Goal: Navigation & Orientation: Understand site structure

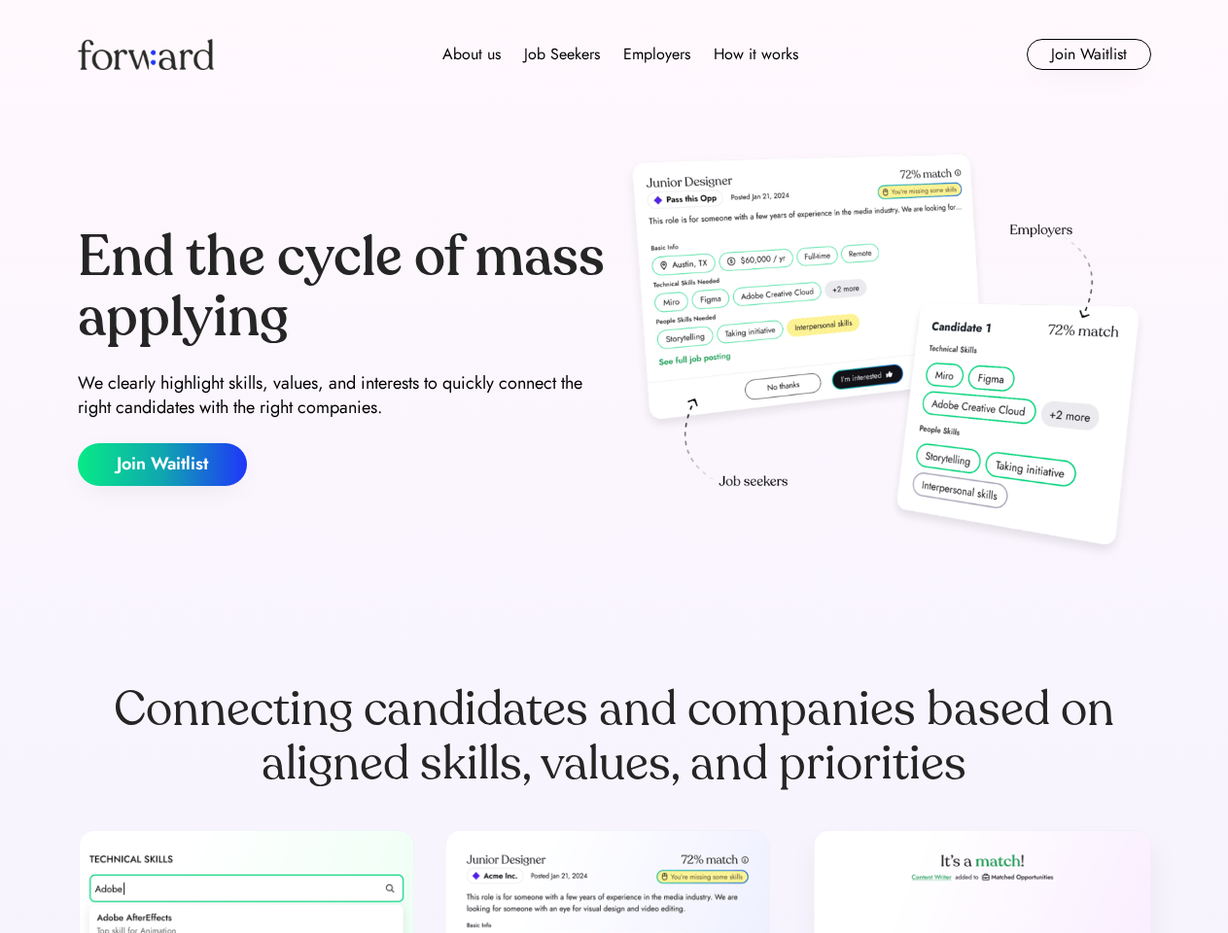
click at [613, 467] on div "End the cycle of mass applying We clearly highlight skills, values, and interes…" at bounding box center [614, 357] width 1073 height 418
click at [614, 54] on div "About us Job Seekers Employers How it works" at bounding box center [620, 54] width 766 height 23
click at [146, 54] on img at bounding box center [146, 54] width 136 height 31
click at [620, 54] on div "About us Job Seekers Employers How it works" at bounding box center [620, 54] width 766 height 23
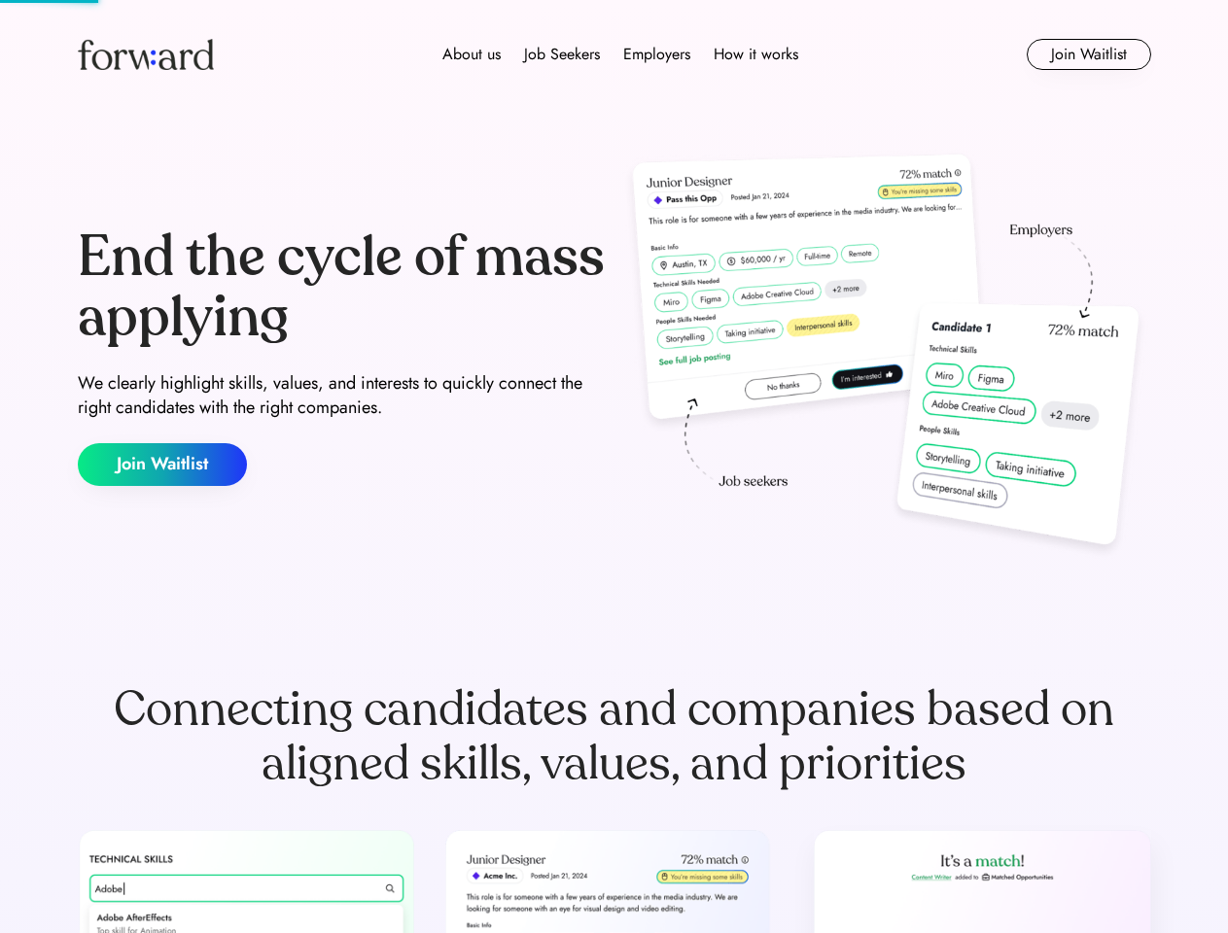
click at [471, 54] on div "About us" at bounding box center [471, 54] width 58 height 23
click at [562, 54] on div "Job Seekers" at bounding box center [562, 54] width 76 height 23
click at [656, 54] on div "Employers" at bounding box center [656, 54] width 67 height 23
click at [754, 54] on div "How it works" at bounding box center [756, 54] width 85 height 23
click at [1088, 54] on button "Join Waitlist" at bounding box center [1089, 54] width 124 height 31
